Goal: Check status: Check status

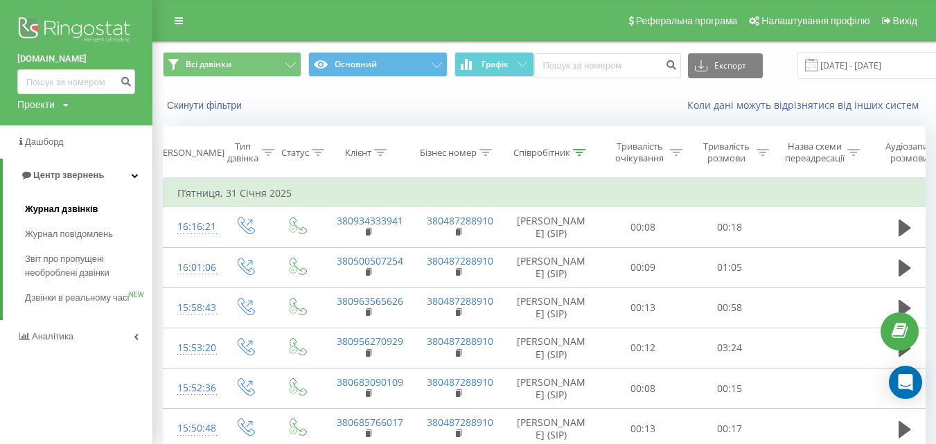
click at [55, 213] on span "Журнал дзвінків" at bounding box center [61, 209] width 73 height 14
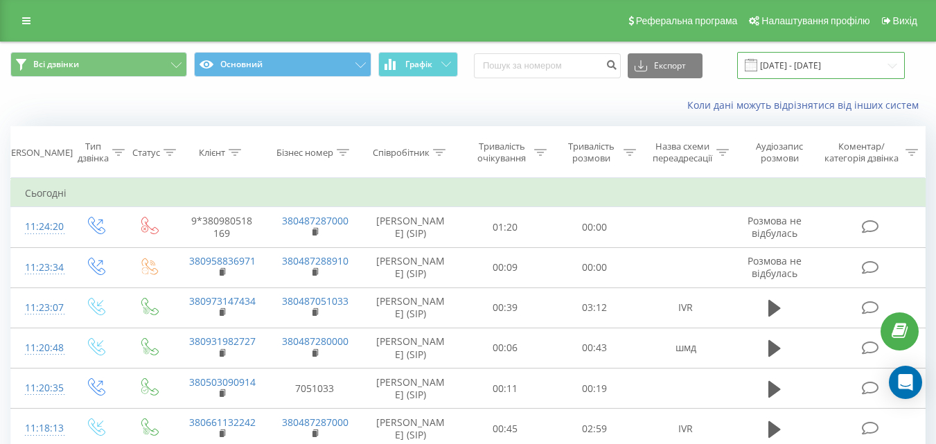
click at [830, 69] on input "21.07.2025 - 21.08.2025" at bounding box center [821, 65] width 168 height 27
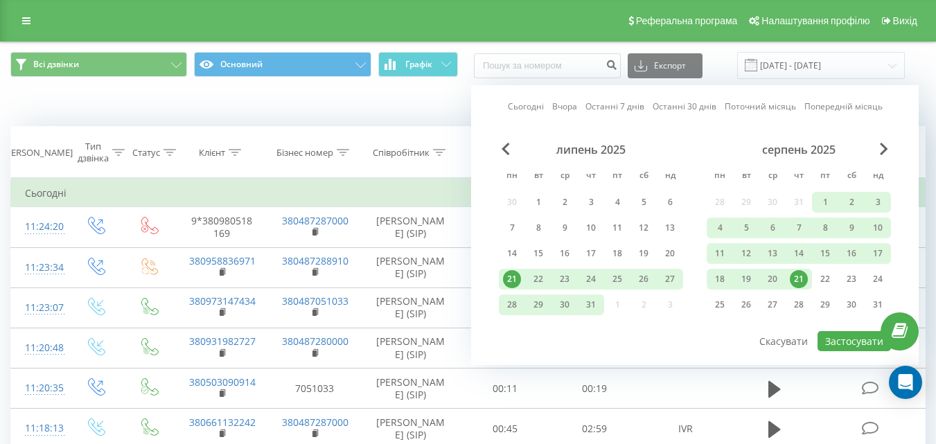
click at [801, 279] on div "21" at bounding box center [799, 279] width 18 height 18
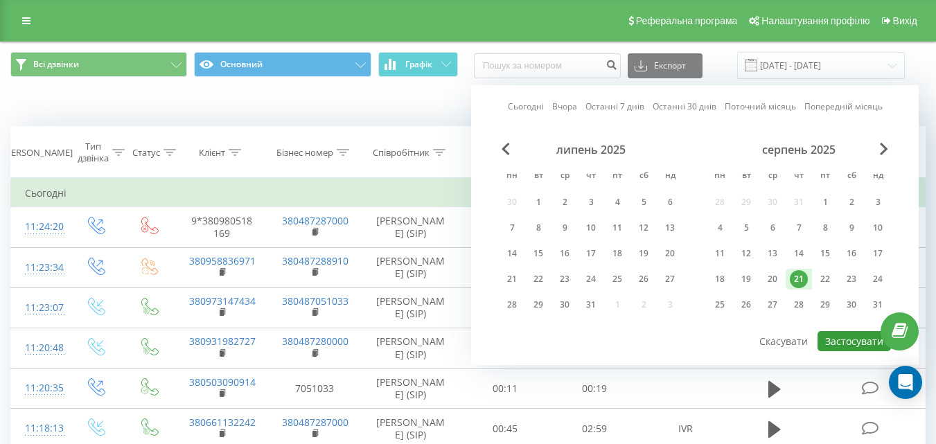
click at [841, 336] on button "Застосувати" at bounding box center [854, 341] width 73 height 20
type input "21.08.2025 - 21.08.2025"
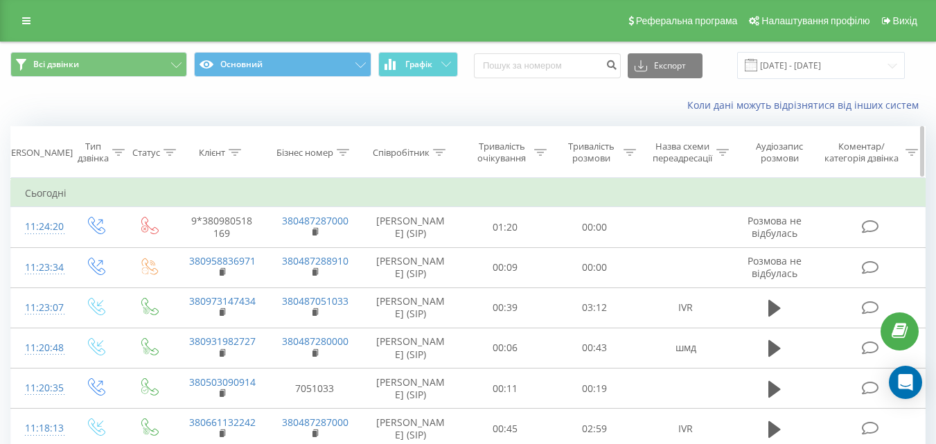
click at [426, 152] on div "Співробітник" at bounding box center [401, 153] width 57 height 12
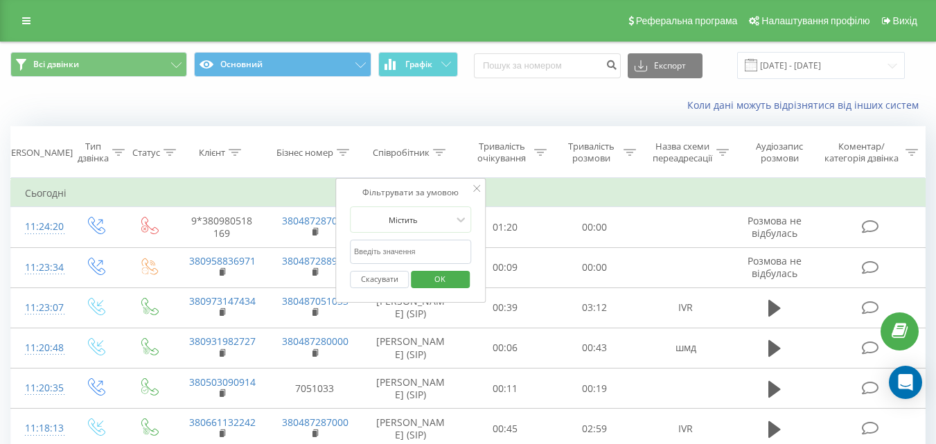
click at [413, 251] on input "text" at bounding box center [411, 252] width 122 height 24
type input "Ейсм"
click at [440, 279] on span "OK" at bounding box center [440, 278] width 39 height 21
